Goal: Find specific page/section: Find specific page/section

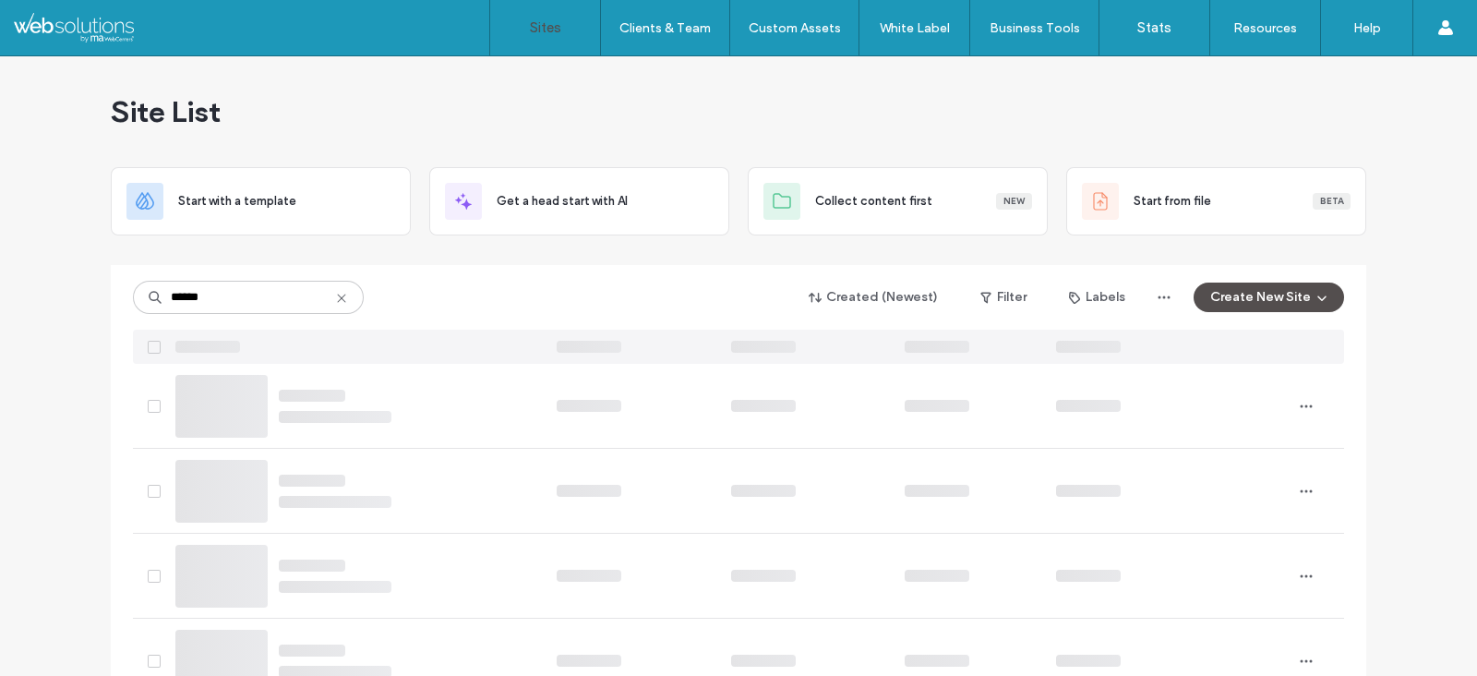
type input "******"
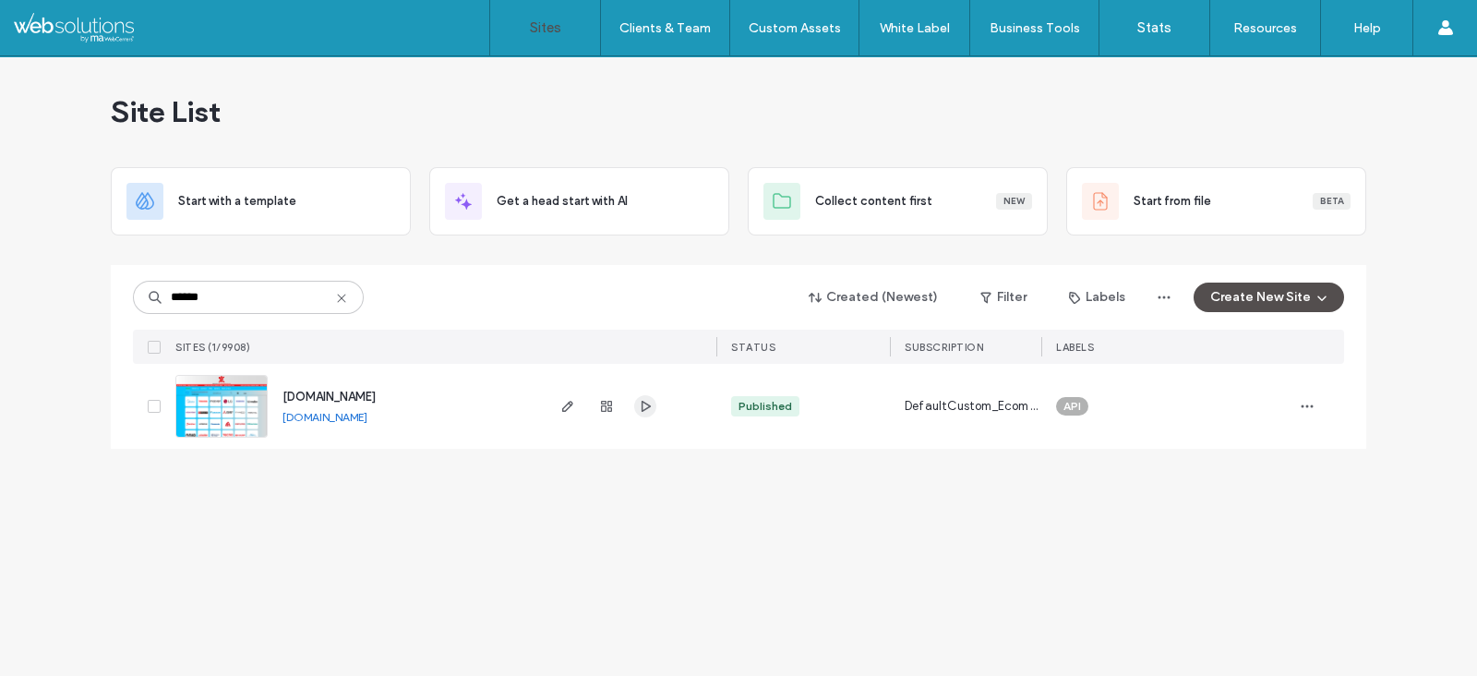
click at [637, 405] on span "button" at bounding box center [645, 406] width 22 height 22
click at [290, 398] on span "[DOMAIN_NAME]" at bounding box center [329, 397] width 93 height 14
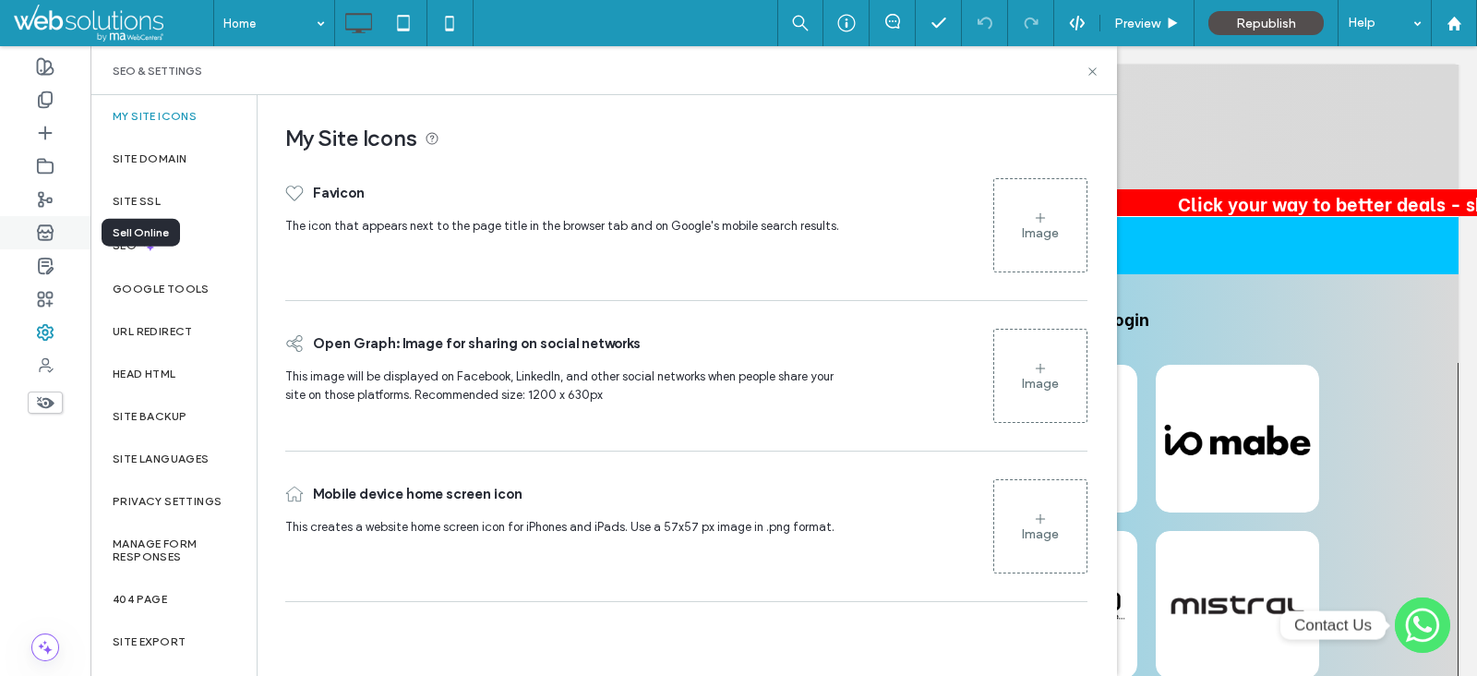
click at [54, 228] on icon at bounding box center [45, 232] width 18 height 18
